Goal: Task Accomplishment & Management: Manage account settings

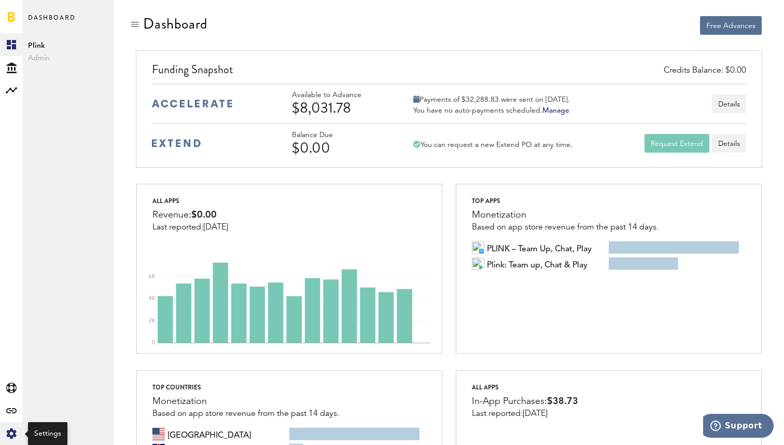
click at [13, 435] on icon at bounding box center [11, 433] width 10 height 10
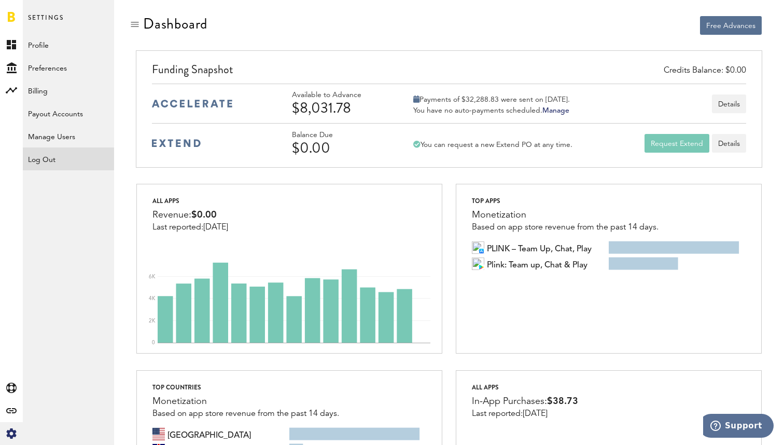
click at [51, 162] on div "Log Out" at bounding box center [68, 156] width 91 height 19
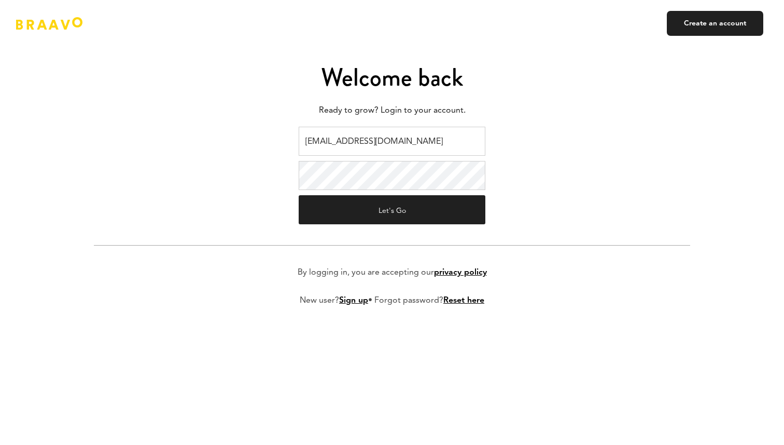
click at [418, 145] on input "ads@plink.tech" at bounding box center [392, 141] width 187 height 29
type input "braavo@safecalls.live"
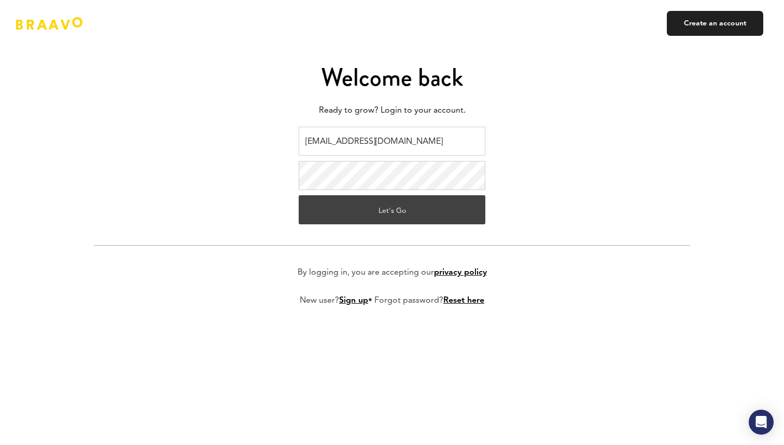
click at [398, 209] on button "Let's Go" at bounding box center [392, 209] width 187 height 29
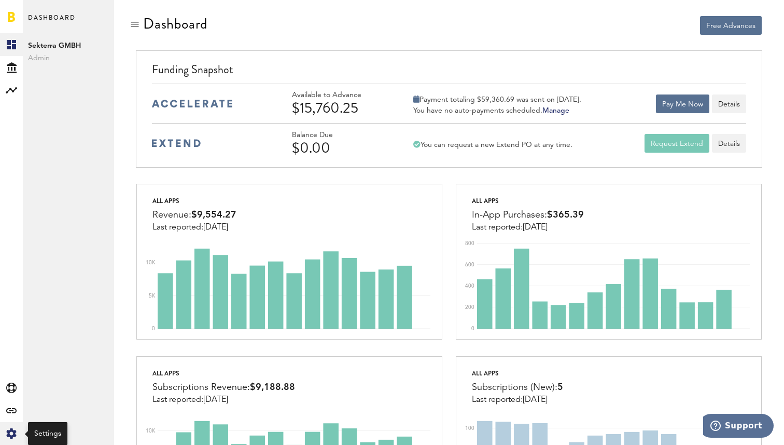
click at [8, 437] on icon "Created with Sketch." at bounding box center [11, 433] width 10 height 10
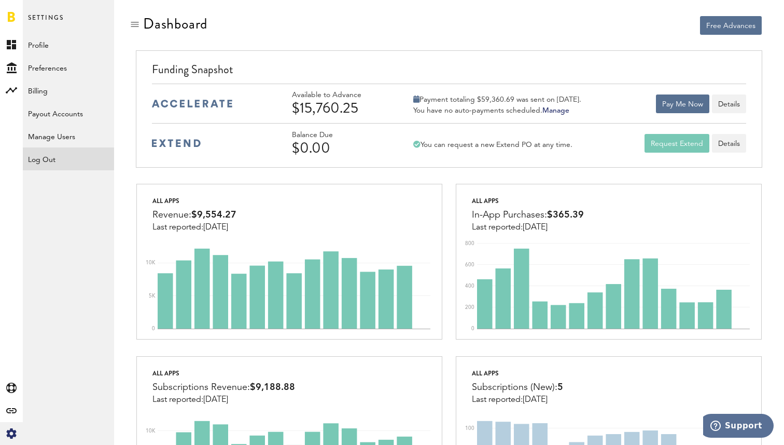
click at [42, 161] on div "Log Out" at bounding box center [68, 156] width 91 height 19
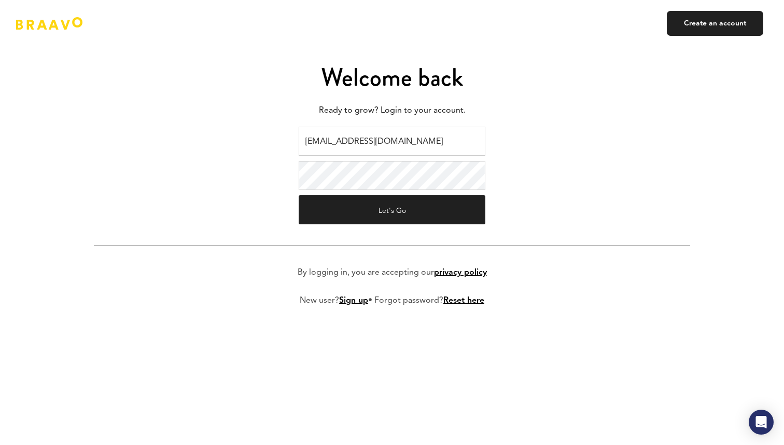
click at [368, 133] on input "[EMAIL_ADDRESS][DOMAIN_NAME]" at bounding box center [392, 141] width 187 height 29
type input "v.kistruga@plink.tech"
click at [375, 225] on form "v.kistruga@plink.tech Let's Go By logging in, you are accepting our privacy pol…" at bounding box center [392, 225] width 597 height 196
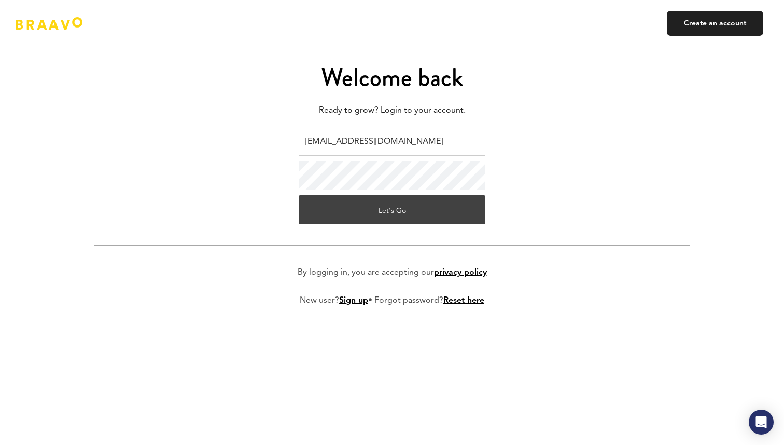
click at [373, 212] on button "Let's Go" at bounding box center [392, 209] width 187 height 29
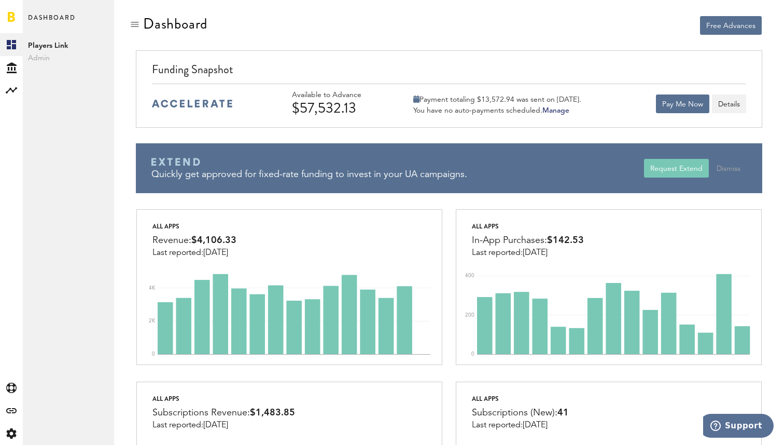
click at [271, 29] on div at bounding box center [289, 26] width 307 height 20
click at [439, 18] on div at bounding box center [289, 26] width 307 height 20
click at [139, 22] on div at bounding box center [135, 24] width 10 height 10
